Goal: Task Accomplishment & Management: Complete application form

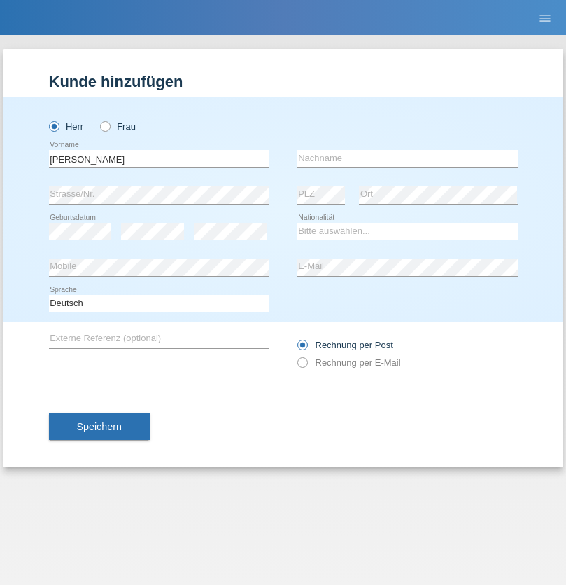
type input "Simon"
click at [408, 158] on input "text" at bounding box center [408, 159] width 221 height 18
type input "Wolff"
select select "CH"
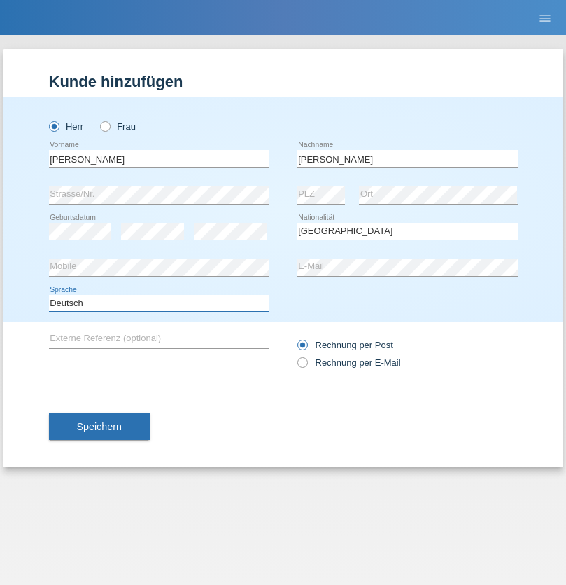
select select "en"
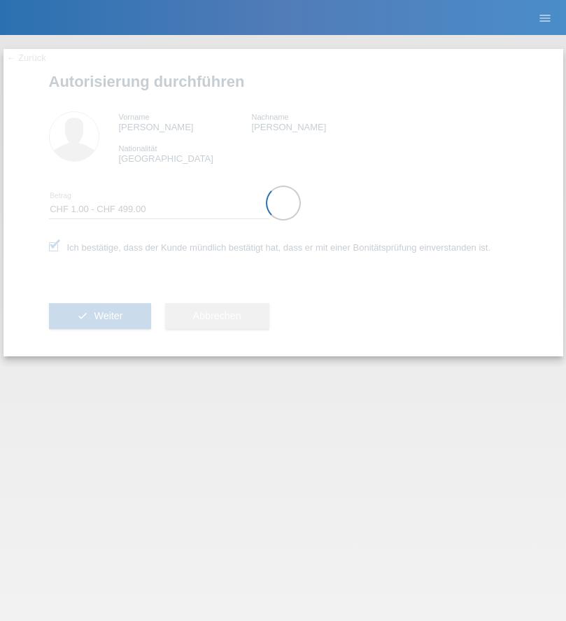
select select "1"
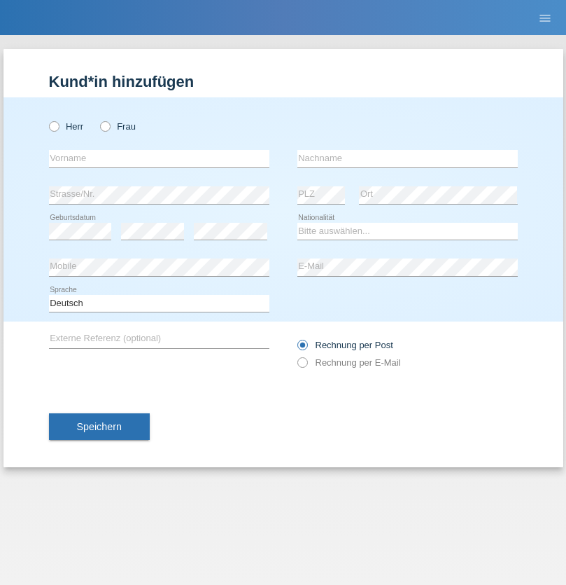
radio input "true"
click at [159, 158] on input "text" at bounding box center [159, 159] width 221 height 18
type input "firat"
click at [408, 158] on input "text" at bounding box center [408, 159] width 221 height 18
type input "kara"
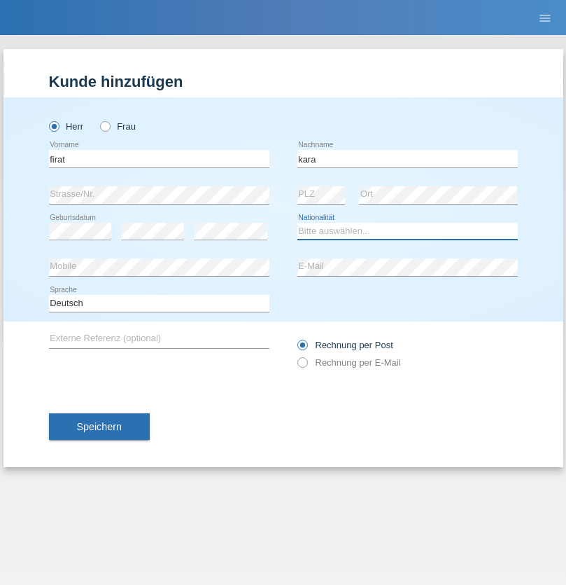
select select "CH"
radio input "true"
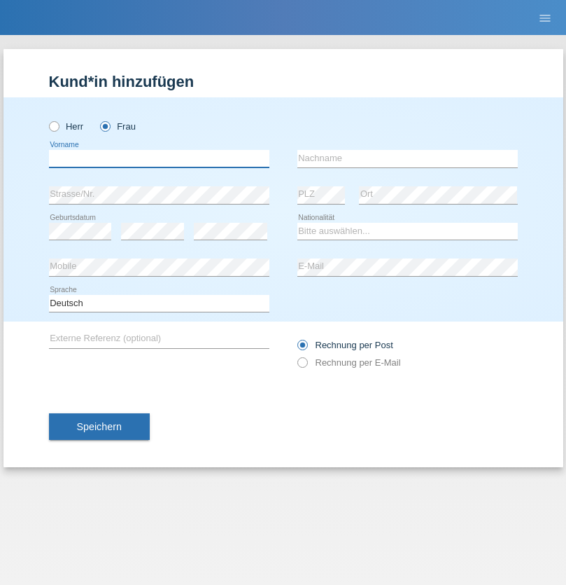
click at [159, 158] on input "text" at bounding box center [159, 159] width 221 height 18
type input "Nuria"
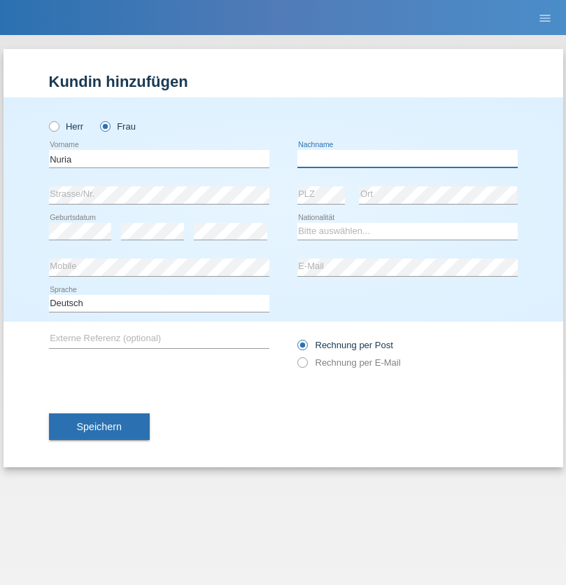
click at [408, 158] on input "text" at bounding box center [408, 159] width 221 height 18
type input "D'Antino"
select select "CH"
